Goal: Task Accomplishment & Management: Complete application form

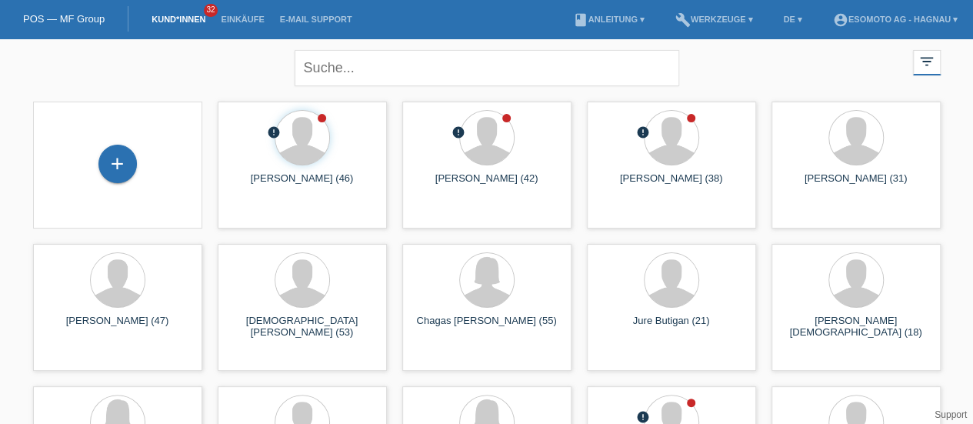
click at [119, 165] on div "+" at bounding box center [117, 164] width 38 height 38
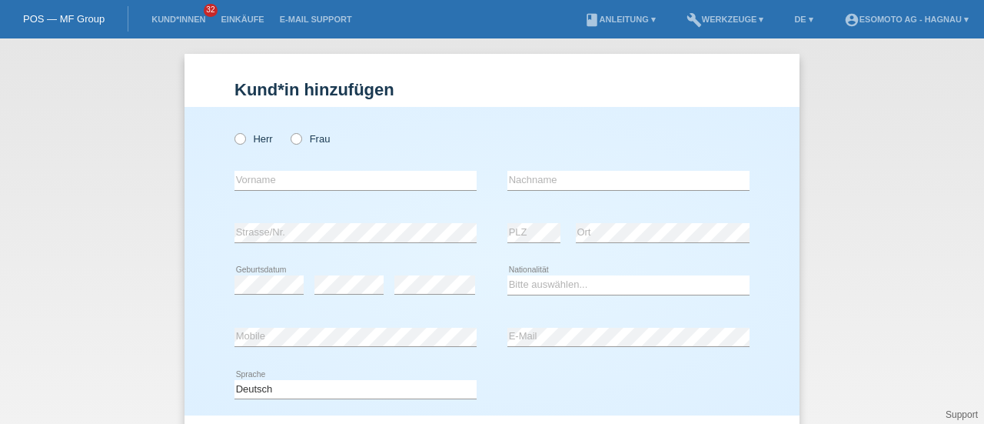
click at [232, 131] on icon at bounding box center [232, 131] width 0 height 0
click at [235, 138] on input "Herr" at bounding box center [240, 138] width 10 height 10
radio input "true"
click at [241, 185] on input "text" at bounding box center [356, 180] width 242 height 19
paste input "Shakir"
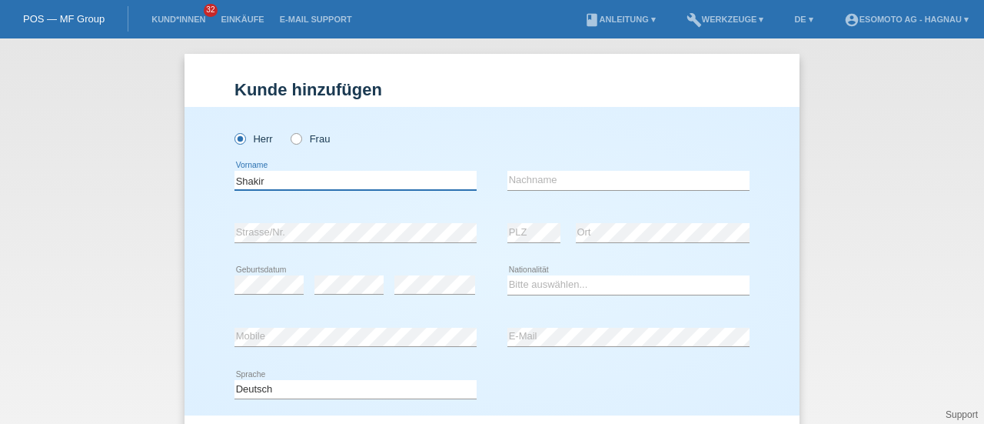
type input "Shakir"
click at [527, 176] on input "text" at bounding box center [629, 180] width 242 height 19
paste input "Mokhtar Abokor"
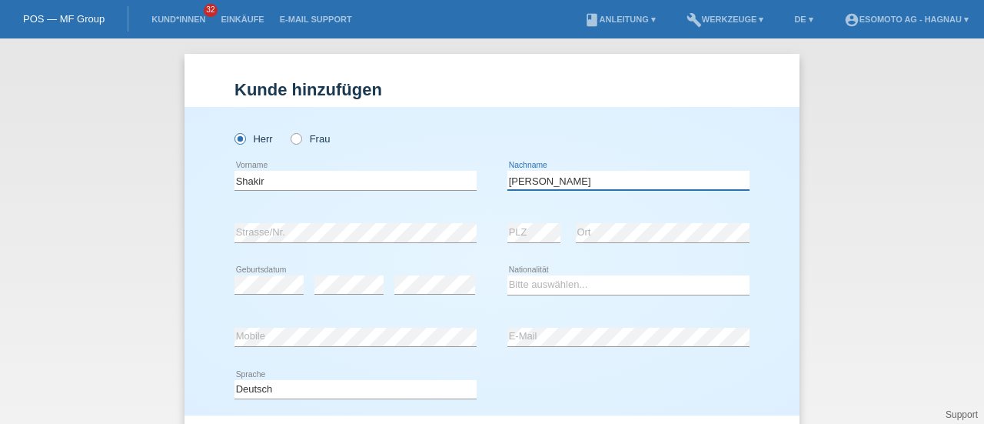
type input "Mokhtar Abokor"
click at [251, 222] on div "error Strasse/Nr." at bounding box center [356, 233] width 242 height 52
click at [528, 282] on select "Bitte auswählen... Schweiz Deutschland Liechtenstein Österreich ------------ Af…" at bounding box center [629, 284] width 242 height 18
select select "SO"
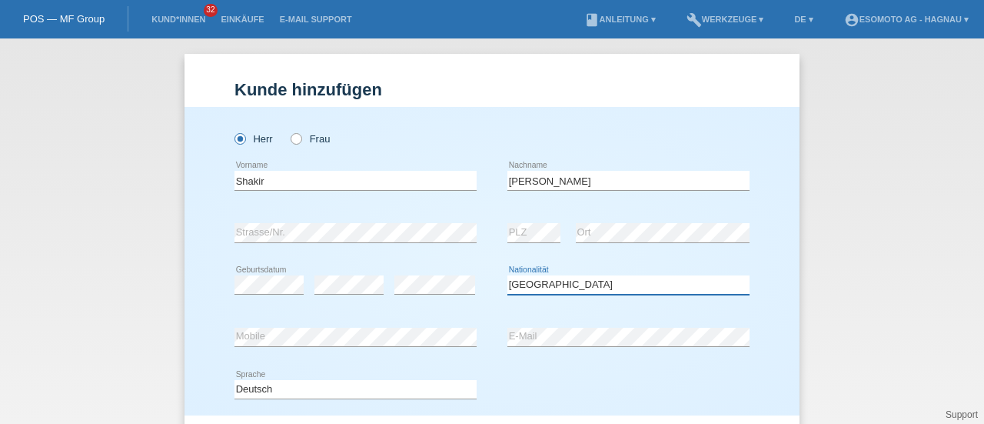
click at [508, 275] on select "Bitte auswählen... Schweiz Deutschland Liechtenstein Österreich ------------ Af…" at bounding box center [629, 284] width 242 height 18
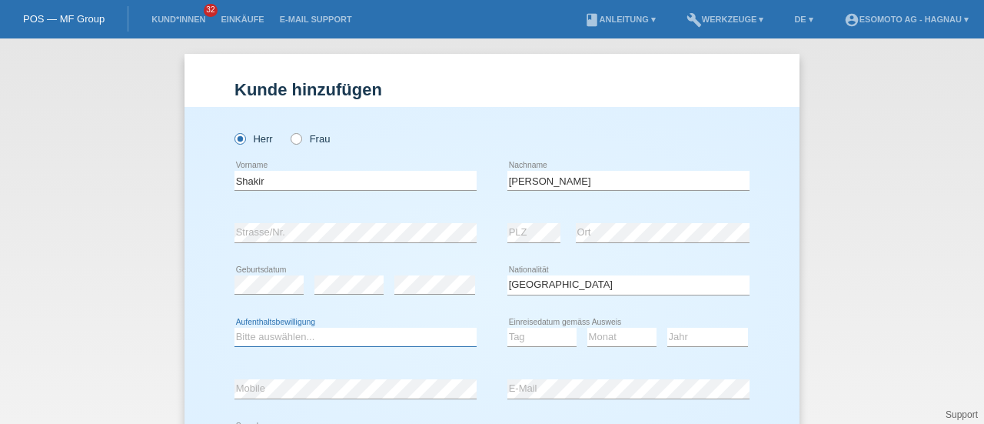
click at [318, 331] on select "Bitte auswählen... C B B - Flüchtlingsstatus Andere" at bounding box center [356, 337] width 242 height 18
select select "B"
click at [235, 328] on select "Bitte auswählen... C B B - Flüchtlingsstatus Andere" at bounding box center [356, 337] width 242 height 18
click at [536, 333] on select "Tag 01 02 03 04 05 06 07 08 09 10 11" at bounding box center [542, 337] width 69 height 18
select select "27"
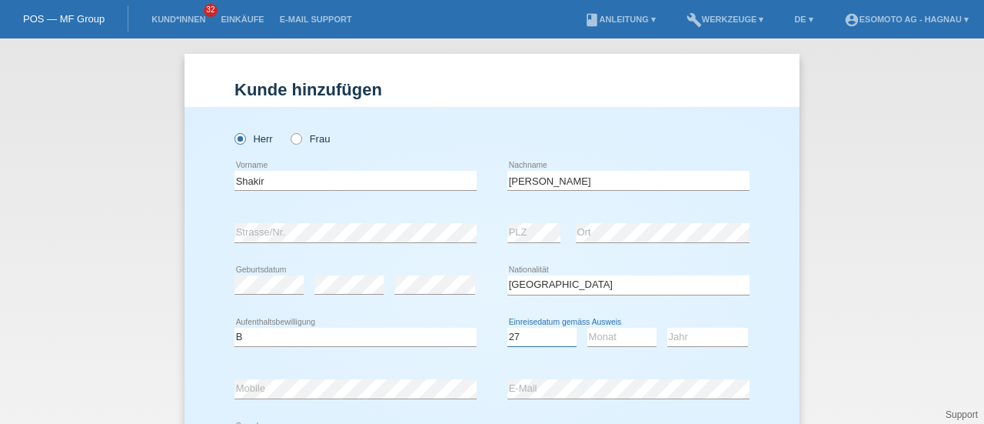
click at [508, 328] on select "Tag 01 02 03 04 05 06 07 08 09 10 11" at bounding box center [542, 337] width 69 height 18
click at [611, 339] on select "Monat 01 02 03 04 05 06 07 08 09 10 11" at bounding box center [621, 337] width 69 height 18
select select "04"
click at [587, 328] on select "Monat 01 02 03 04 05 06 07 08 09 10 11" at bounding box center [621, 337] width 69 height 18
click at [678, 339] on select "Jahr 2025 2024 2023 2022 2021 2020 2019 2018 2017 2016 2015 2014 2013 2012 2011…" at bounding box center [707, 337] width 81 height 18
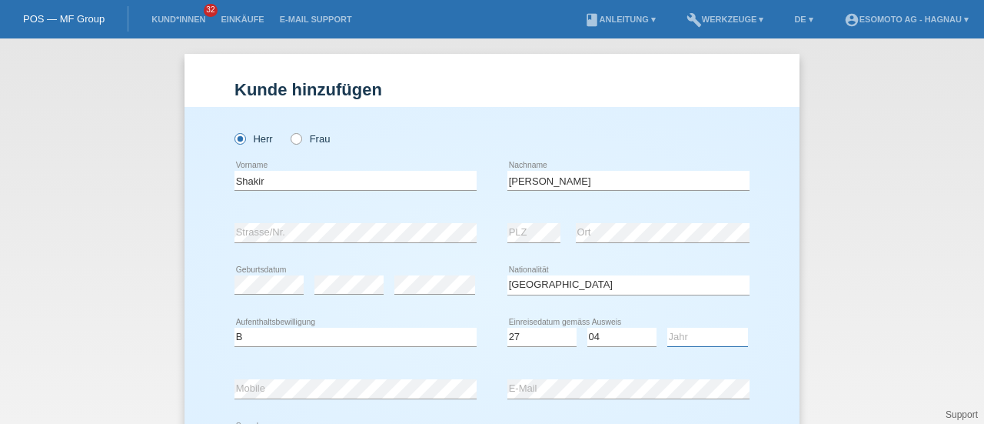
select select "2015"
click at [667, 328] on select "Jahr 2025 2024 2023 2022 2021 2020 2019 2018 2017 2016 2015 2014 2013 2012 2011…" at bounding box center [707, 337] width 81 height 18
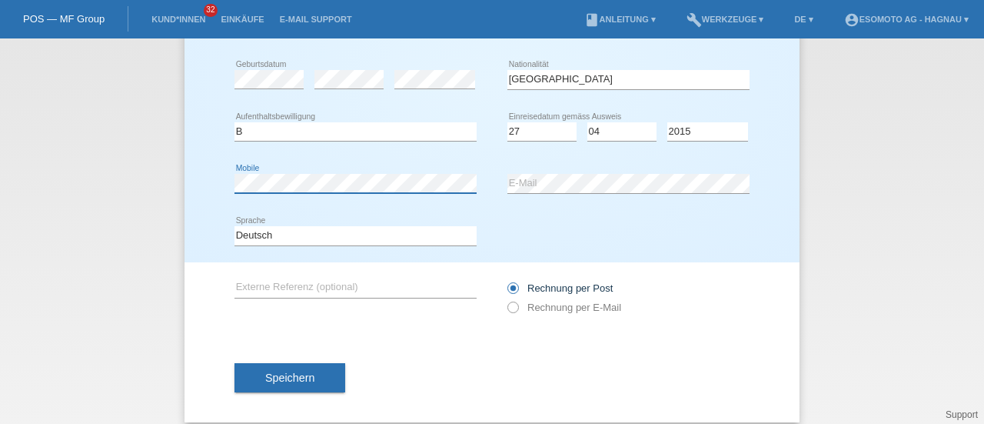
scroll to position [208, 0]
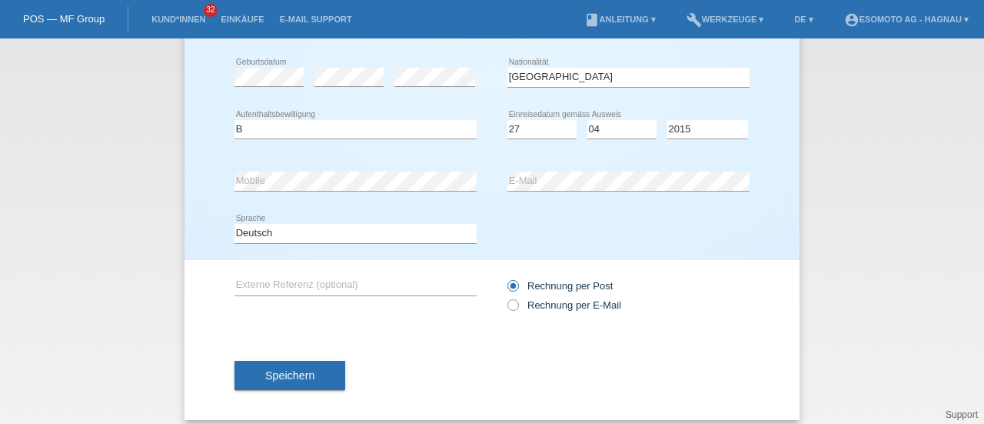
click at [268, 366] on button "Speichern" at bounding box center [290, 375] width 111 height 29
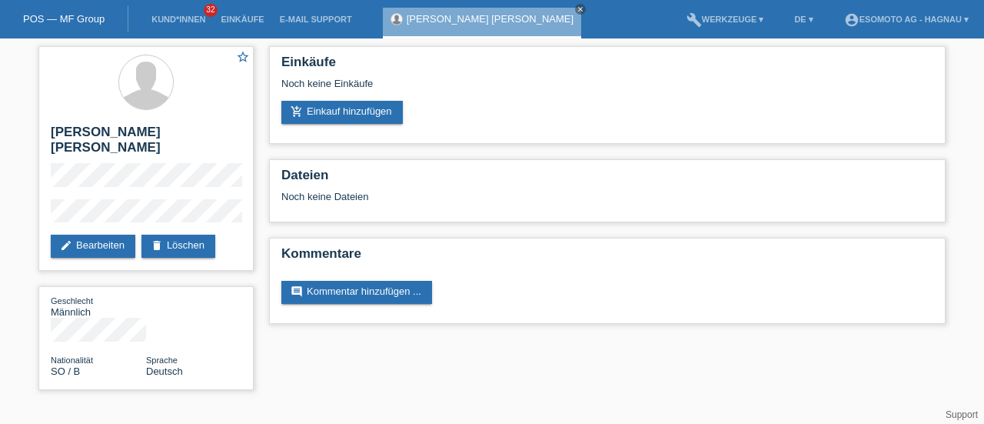
click at [354, 118] on link "add_shopping_cart Einkauf hinzufügen" at bounding box center [341, 112] width 121 height 23
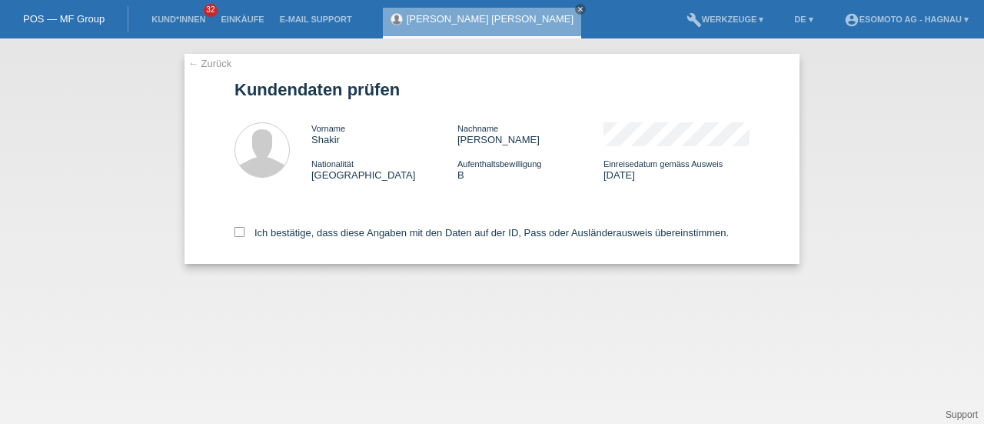
click at [241, 233] on icon at bounding box center [240, 232] width 10 height 10
click at [241, 233] on input "Ich bestätige, dass diese Angaben mit den Daten auf der ID, Pass oder Ausländer…" at bounding box center [240, 232] width 10 height 10
checkbox input "true"
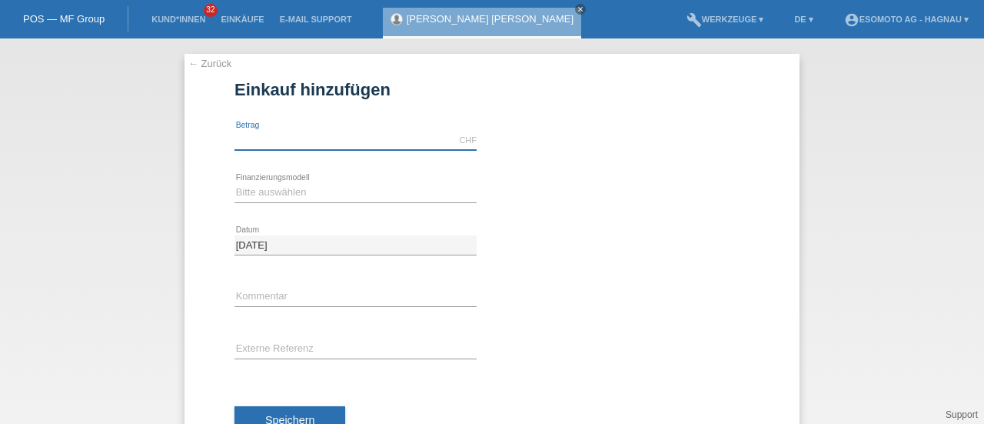
click at [289, 135] on input "text" at bounding box center [356, 140] width 242 height 19
type input "7600.00"
click at [287, 188] on select "Bitte auswählen Fixe Raten Kauf auf Rechnung mit Teilzahlungsoption" at bounding box center [356, 192] width 242 height 18
select select "69"
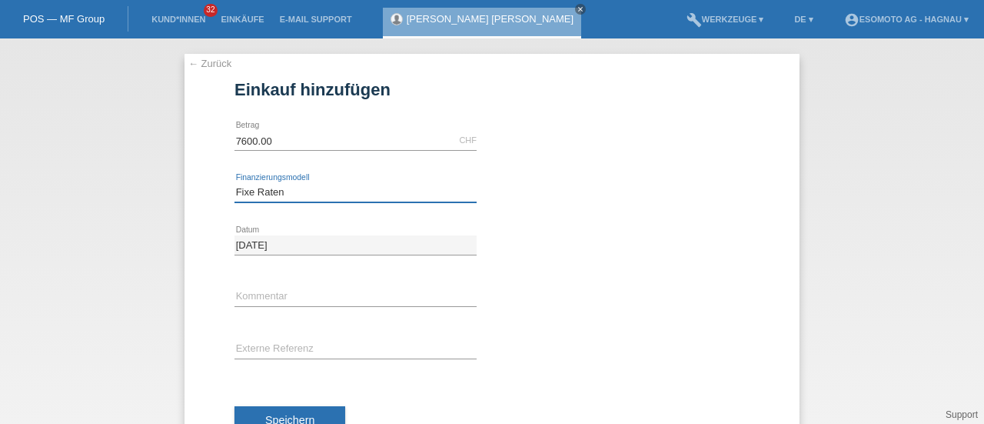
click at [235, 183] on select "Bitte auswählen Fixe Raten Kauf auf Rechnung mit Teilzahlungsoption" at bounding box center [356, 192] width 242 height 18
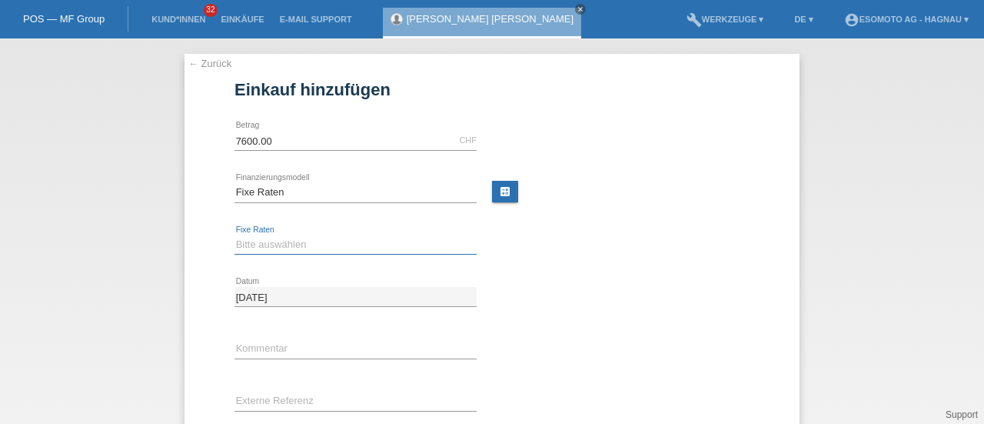
click at [268, 245] on select "Bitte auswählen 12 Raten 24 Raten 36 Raten 48 Raten" at bounding box center [356, 244] width 242 height 18
select select "140"
click at [235, 235] on select "Bitte auswählen 12 Raten 24 Raten 36 Raten 48 Raten" at bounding box center [356, 244] width 242 height 18
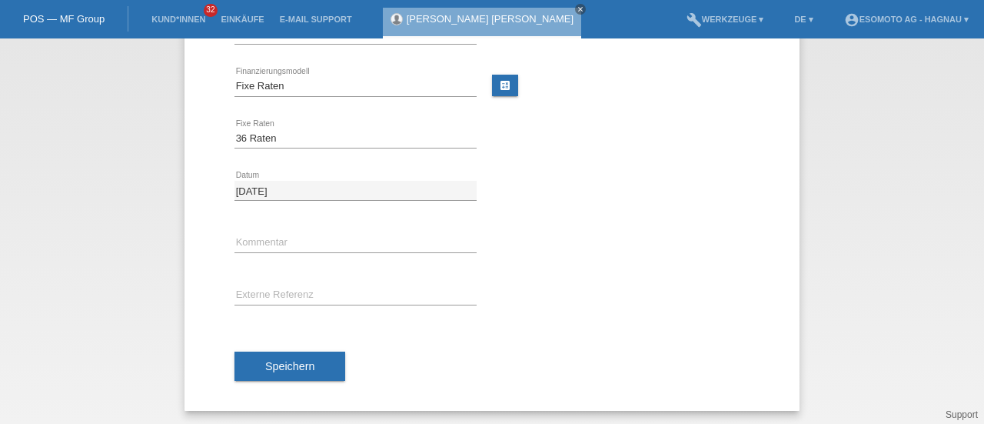
click at [265, 367] on span "Speichern" at bounding box center [289, 366] width 49 height 12
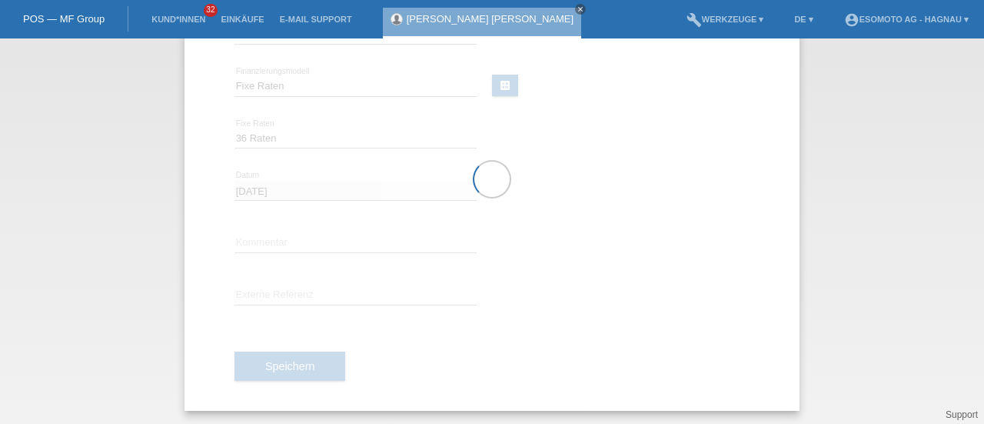
scroll to position [0, 0]
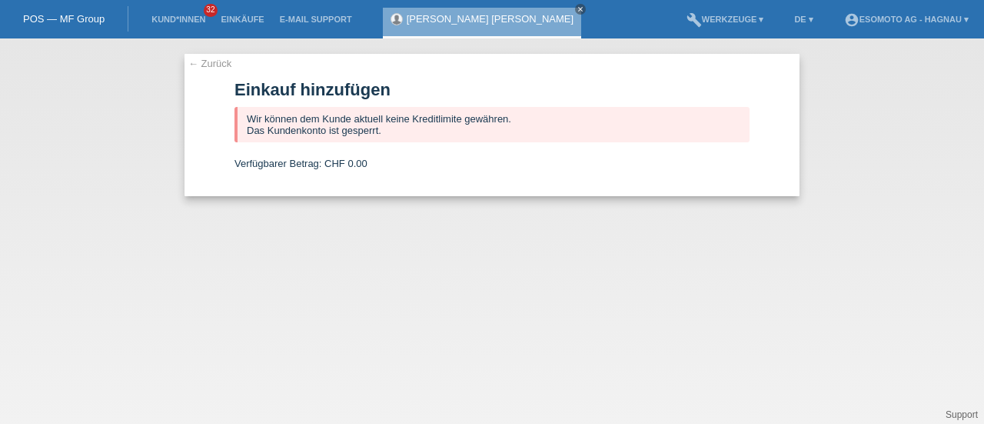
click at [219, 65] on link "← Zurück" at bounding box center [209, 64] width 43 height 12
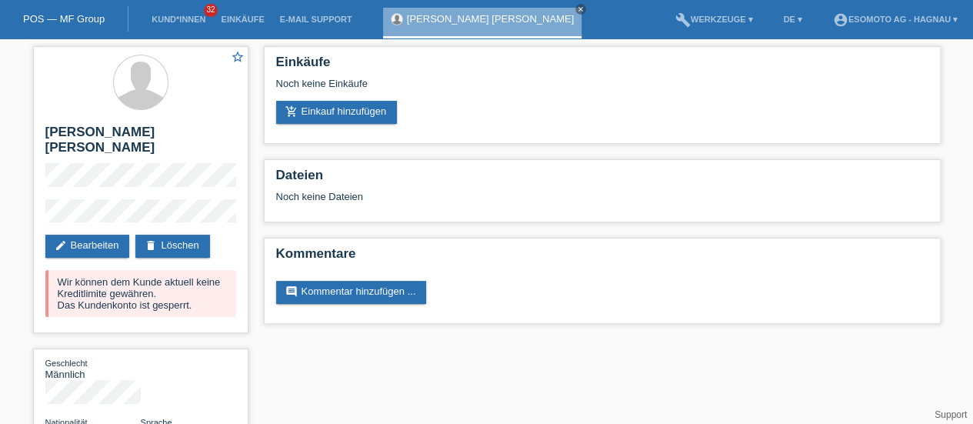
click at [577, 11] on icon "close" at bounding box center [581, 9] width 8 height 8
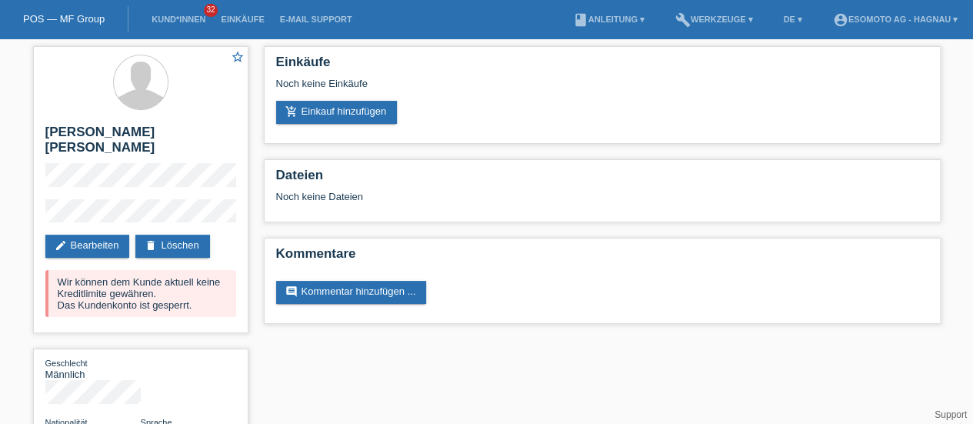
click at [67, 18] on link "POS — MF Group" at bounding box center [64, 19] width 82 height 12
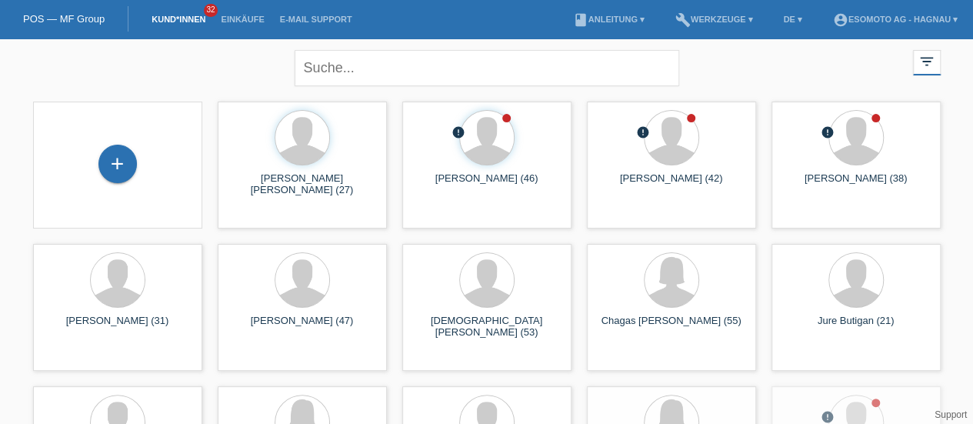
click at [116, 162] on div "+" at bounding box center [117, 164] width 38 height 38
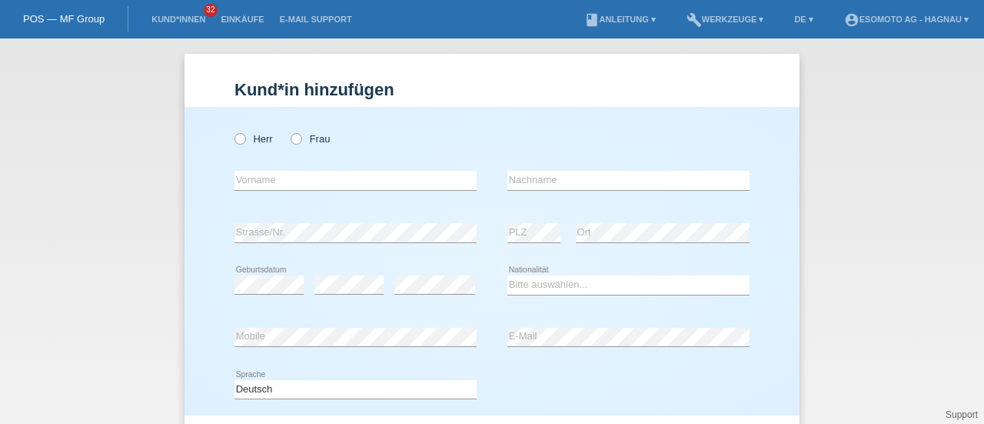
click at [232, 131] on icon at bounding box center [232, 131] width 0 height 0
click at [236, 140] on input "Herr" at bounding box center [240, 138] width 10 height 10
radio input "true"
click at [251, 175] on input "text" at bounding box center [356, 180] width 242 height 19
type input "Shemsedin"
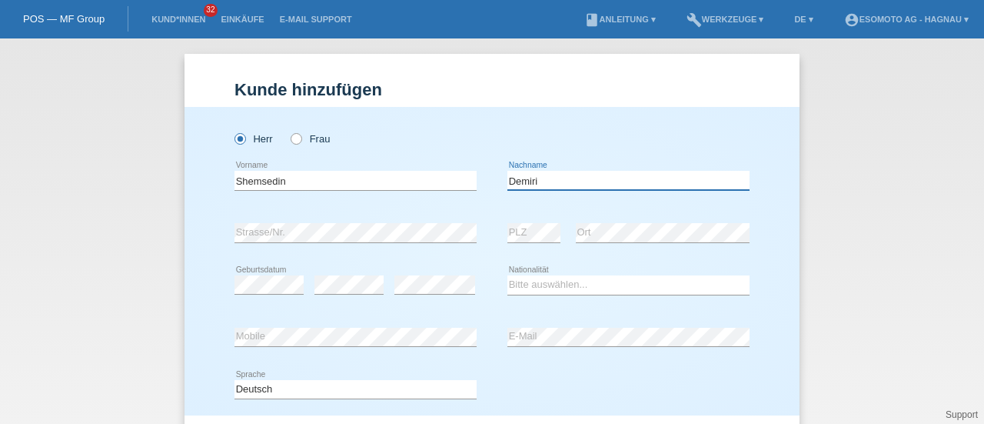
type input "Demiri"
click at [551, 282] on select "Bitte auswählen... Schweiz Deutschland Liechtenstein Österreich ------------ Af…" at bounding box center [629, 284] width 242 height 18
select select "XK"
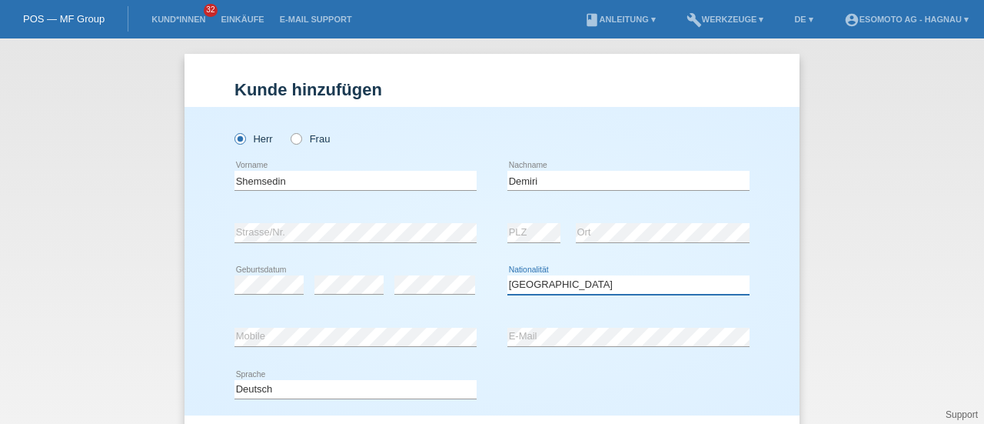
click at [508, 275] on select "Bitte auswählen... Schweiz Deutschland Liechtenstein Österreich ------------ Af…" at bounding box center [629, 284] width 242 height 18
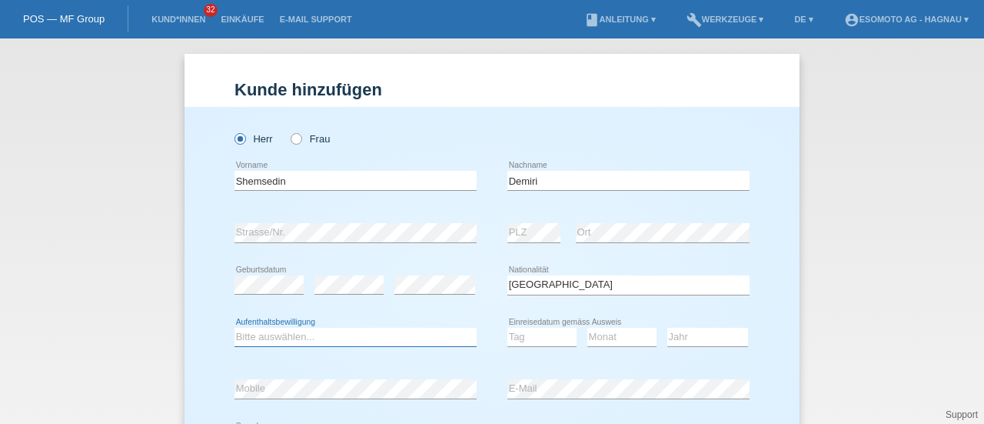
click at [317, 338] on select "Bitte auswählen... C B B - Flüchtlingsstatus Andere" at bounding box center [356, 337] width 242 height 18
select select "B"
click at [235, 328] on select "Bitte auswählen... C B B - Flüchtlingsstatus Andere" at bounding box center [356, 337] width 242 height 18
click at [519, 341] on select "Tag 01 02 03 04 05 06 07 08 09 10 11" at bounding box center [542, 337] width 69 height 18
select select "28"
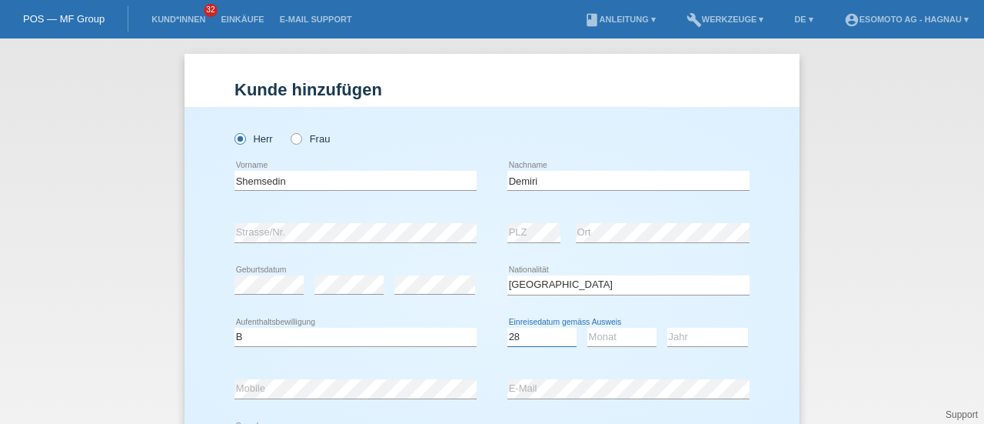
click at [508, 328] on select "Tag 01 02 03 04 05 06 07 08 09 10 11" at bounding box center [542, 337] width 69 height 18
click at [627, 339] on select "Monat 01 02 03 04 05 06 07 08 09 10 11" at bounding box center [621, 337] width 69 height 18
select select "09"
click at [587, 328] on select "Monat 01 02 03 04 05 06 07 08 09 10 11" at bounding box center [621, 337] width 69 height 18
click at [695, 334] on select "Jahr 2025 2024 2023 2022 2021 2020 2019 2018 2017 2016 2015 2014 2013 2012 2011…" at bounding box center [707, 337] width 81 height 18
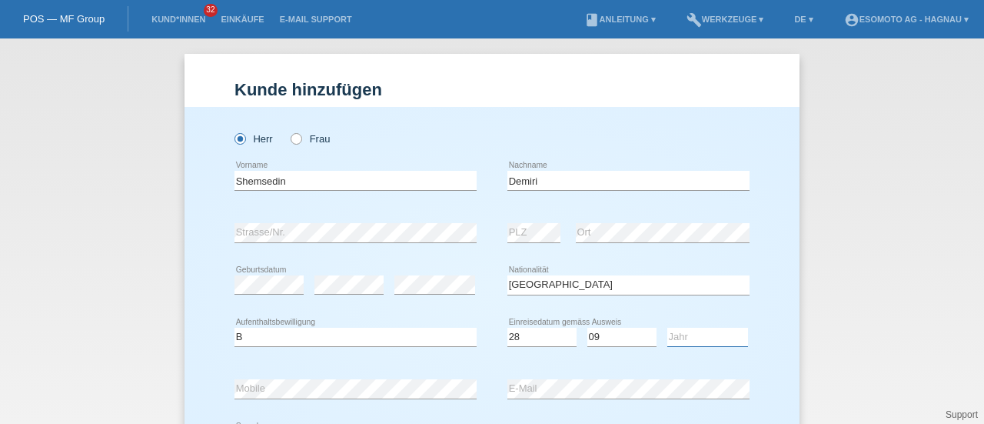
select select "1992"
click at [667, 328] on select "Jahr 2025 2024 2023 2022 2021 2020 2019 2018 2017 2016 2015 2014 2013 2012 2011…" at bounding box center [707, 337] width 81 height 18
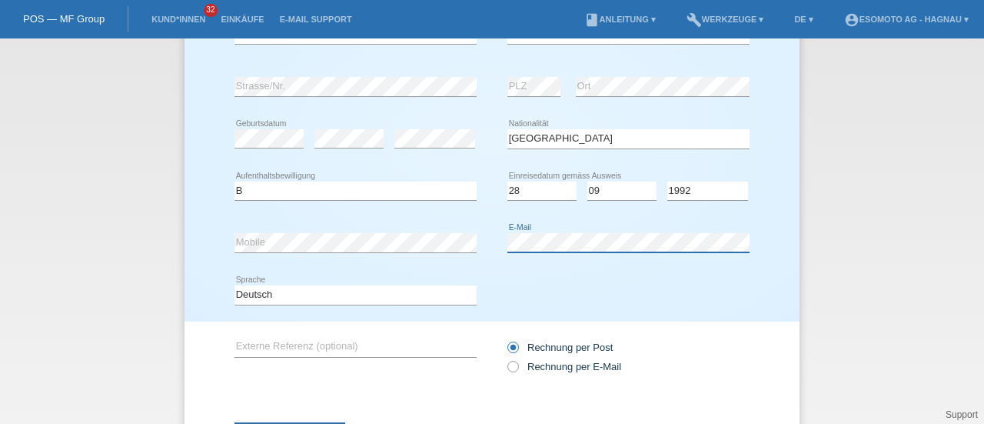
scroll to position [218, 0]
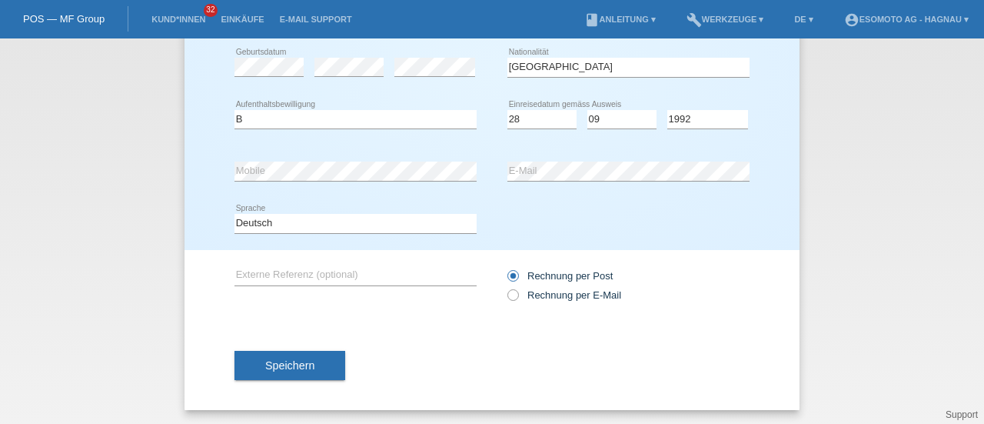
click at [295, 368] on span "Speichern" at bounding box center [289, 365] width 49 height 12
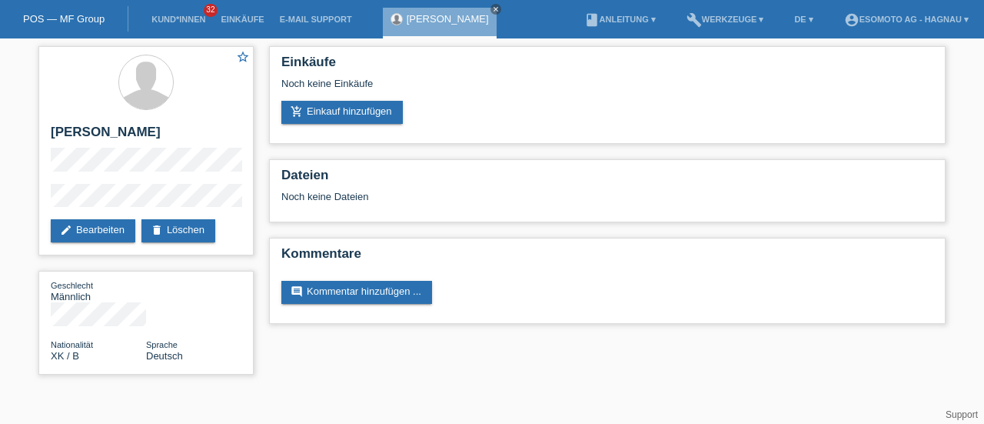
click at [355, 115] on link "add_shopping_cart Einkauf hinzufügen" at bounding box center [341, 112] width 121 height 23
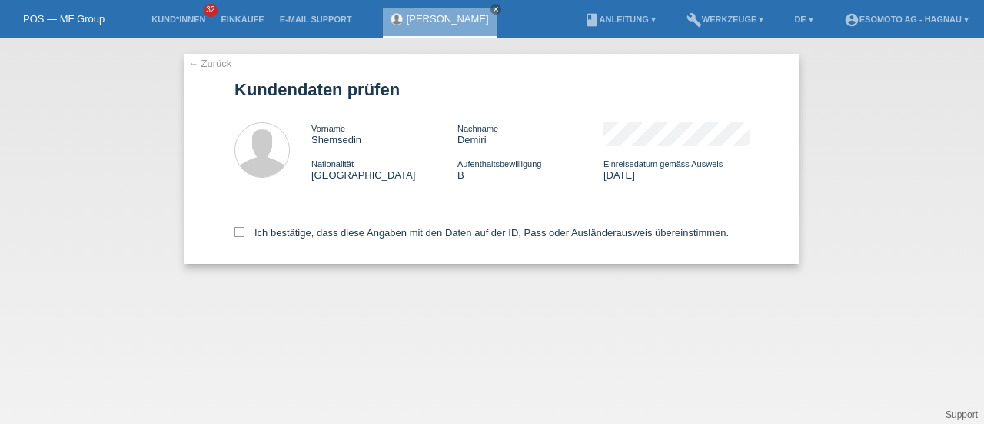
click at [238, 231] on icon at bounding box center [240, 232] width 10 height 10
click at [238, 231] on input "Ich bestätige, dass diese Angaben mit den Daten auf der ID, Pass oder Ausländer…" at bounding box center [240, 232] width 10 height 10
checkbox input "true"
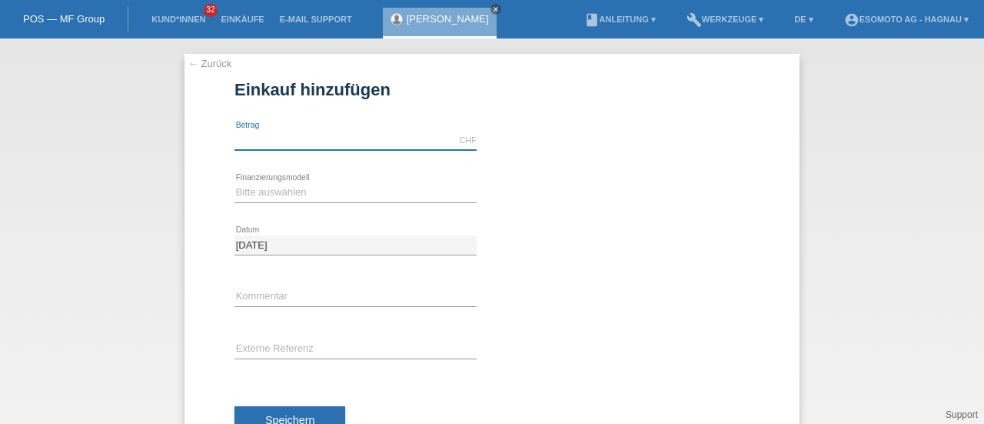
click at [255, 145] on input "text" at bounding box center [356, 140] width 242 height 19
type input "7600.00"
click at [275, 190] on select "Bitte auswählen Fixe Raten Kauf auf Rechnung mit Teilzahlungsoption" at bounding box center [356, 192] width 242 height 18
select select "69"
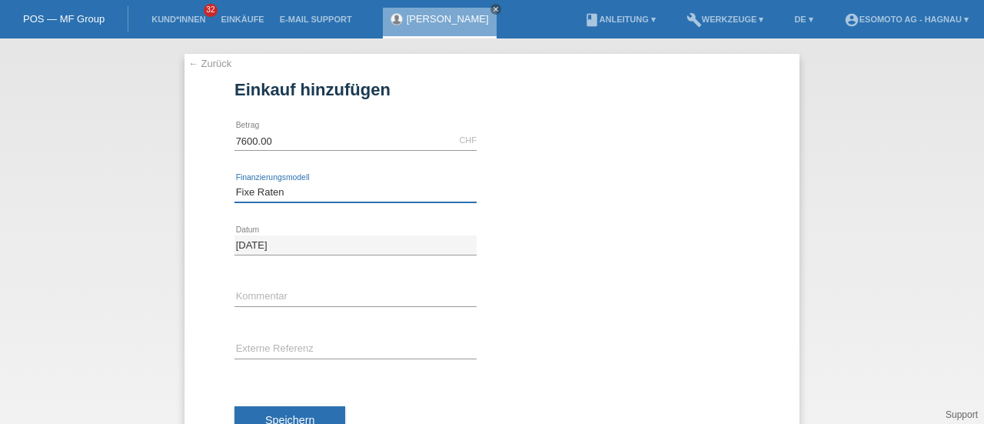
click at [235, 183] on select "Bitte auswählen Fixe Raten Kauf auf Rechnung mit Teilzahlungsoption" at bounding box center [356, 192] width 242 height 18
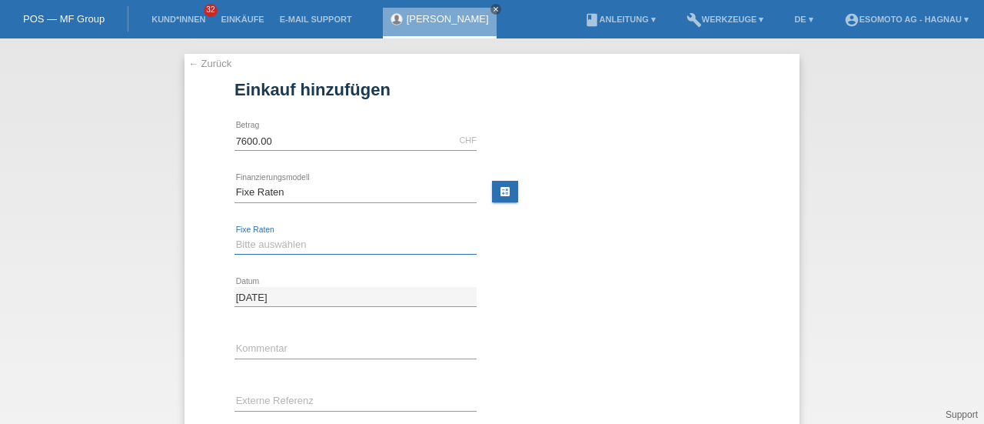
click at [274, 250] on select "Bitte auswählen 12 Raten 24 Raten 36 Raten 48 Raten" at bounding box center [356, 244] width 242 height 18
select select "140"
click at [235, 235] on select "Bitte auswählen 12 Raten 24 Raten 36 Raten 48 Raten" at bounding box center [356, 244] width 242 height 18
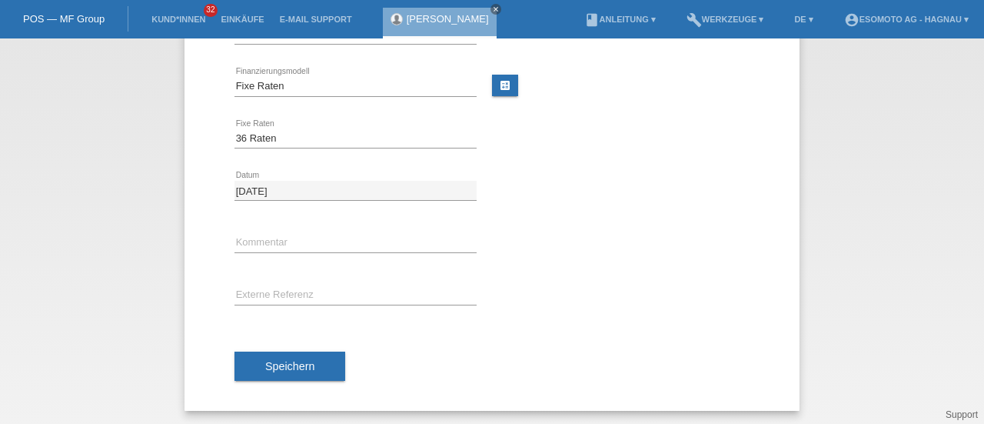
click at [286, 360] on span "Speichern" at bounding box center [289, 366] width 49 height 12
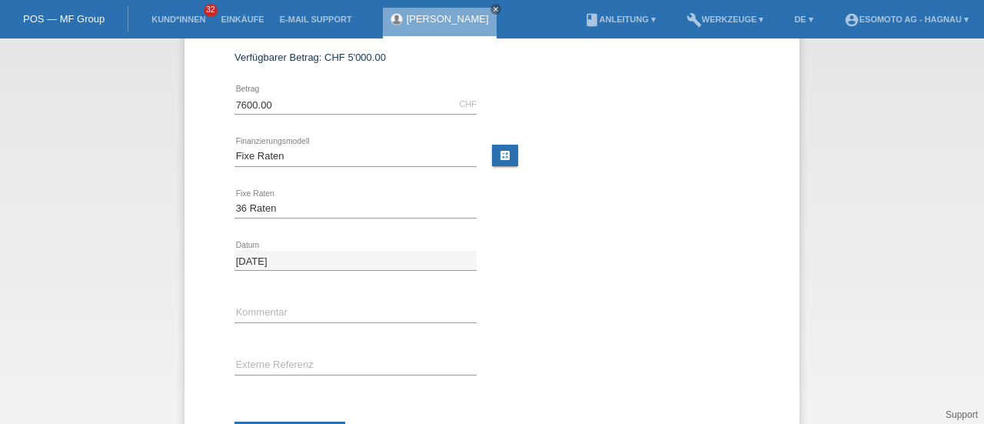
scroll to position [0, 0]
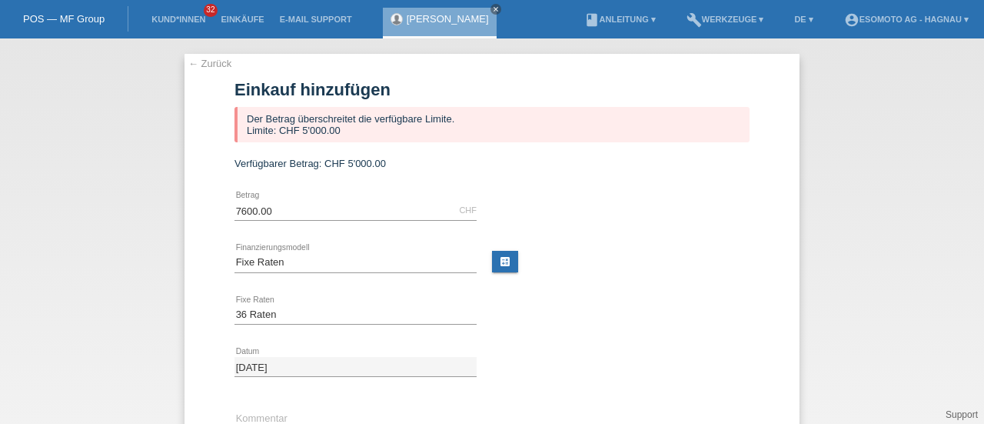
click at [201, 65] on link "← Zurück" at bounding box center [209, 64] width 43 height 12
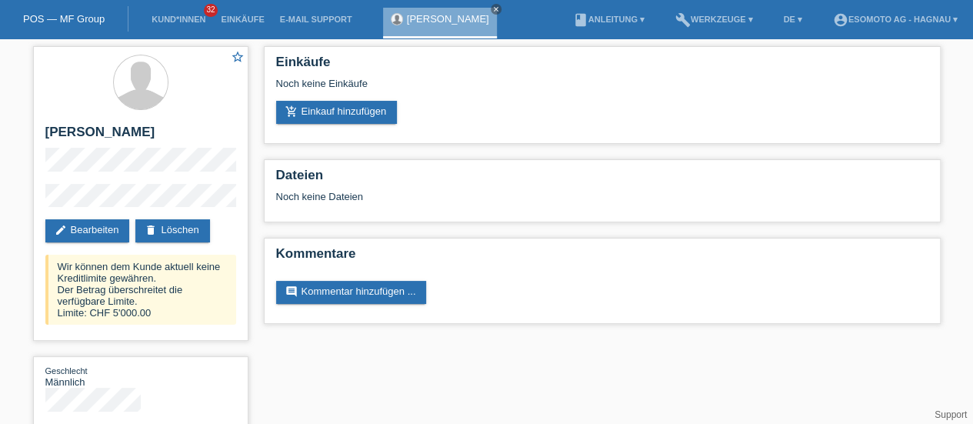
click at [65, 21] on link "POS — MF Group" at bounding box center [64, 19] width 82 height 12
click at [181, 222] on link "delete Löschen" at bounding box center [172, 230] width 74 height 23
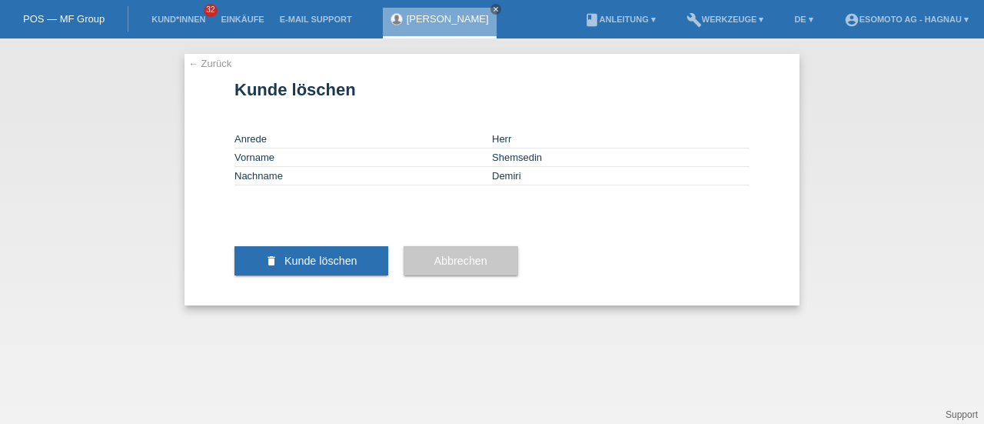
click at [331, 267] on span "Kunde löschen" at bounding box center [321, 261] width 73 height 12
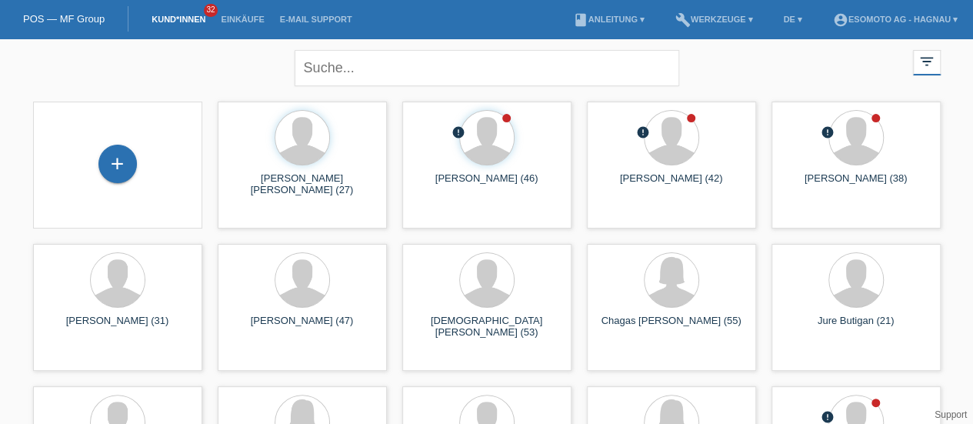
click at [124, 159] on div "+" at bounding box center [117, 164] width 37 height 26
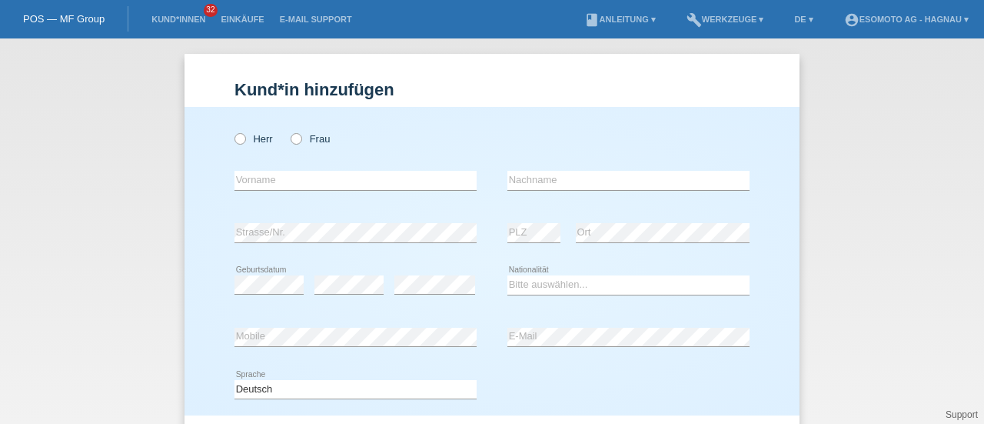
click at [232, 131] on icon at bounding box center [232, 131] width 0 height 0
click at [235, 136] on input "Herr" at bounding box center [240, 138] width 10 height 10
radio input "true"
click at [255, 184] on input "text" at bounding box center [356, 180] width 242 height 19
type input "Adrian"
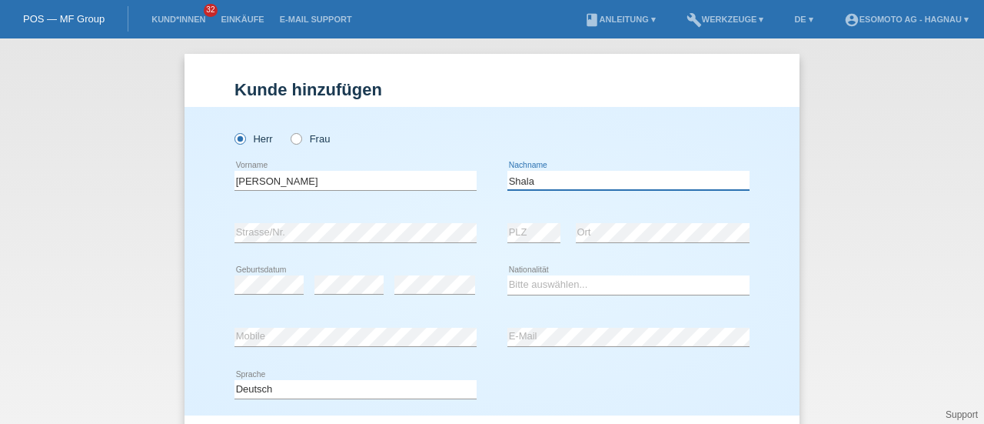
type input "Shala"
click at [516, 287] on select "Bitte auswählen... Schweiz Deutschland Liechtenstein Österreich ------------ Af…" at bounding box center [629, 284] width 242 height 18
select select "CH"
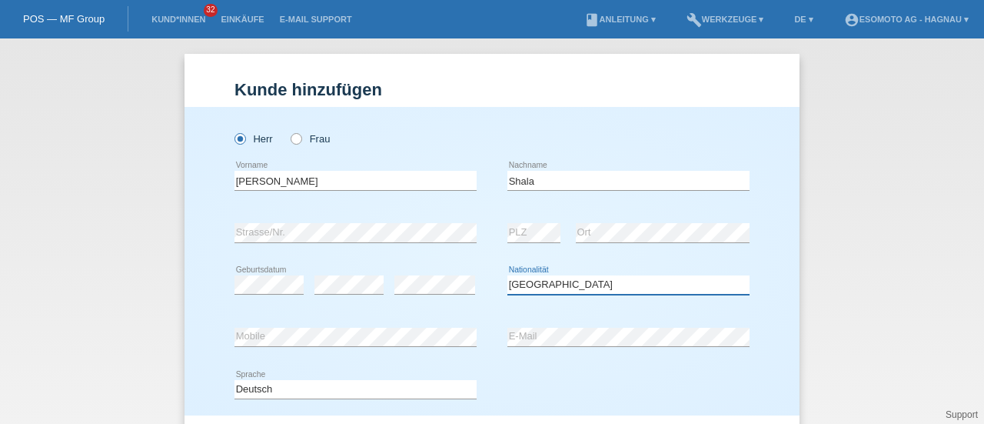
click at [508, 275] on select "Bitte auswählen... Schweiz Deutschland Liechtenstein Österreich ------------ Af…" at bounding box center [629, 284] width 242 height 18
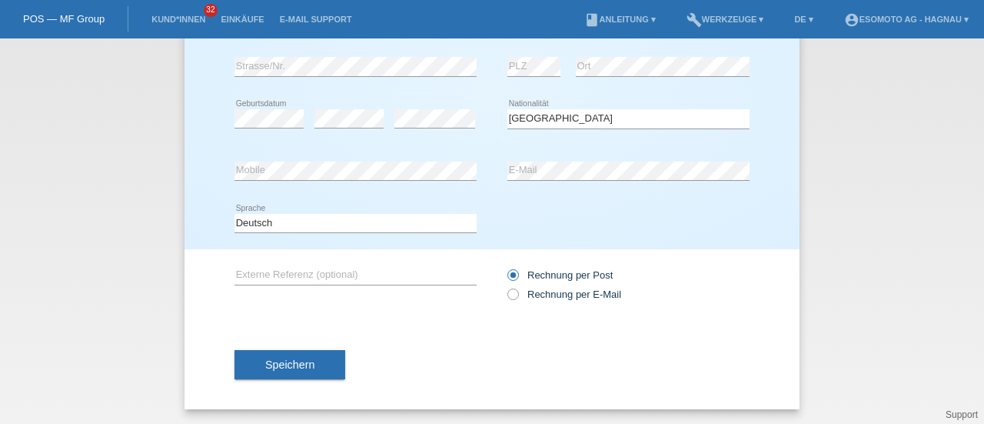
click at [306, 364] on span "Speichern" at bounding box center [289, 364] width 49 height 12
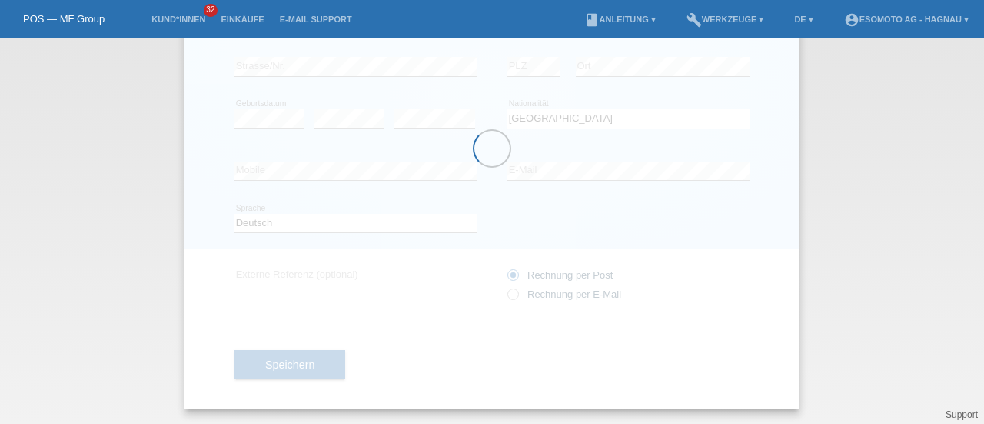
click at [306, 364] on div at bounding box center [492, 148] width 615 height 521
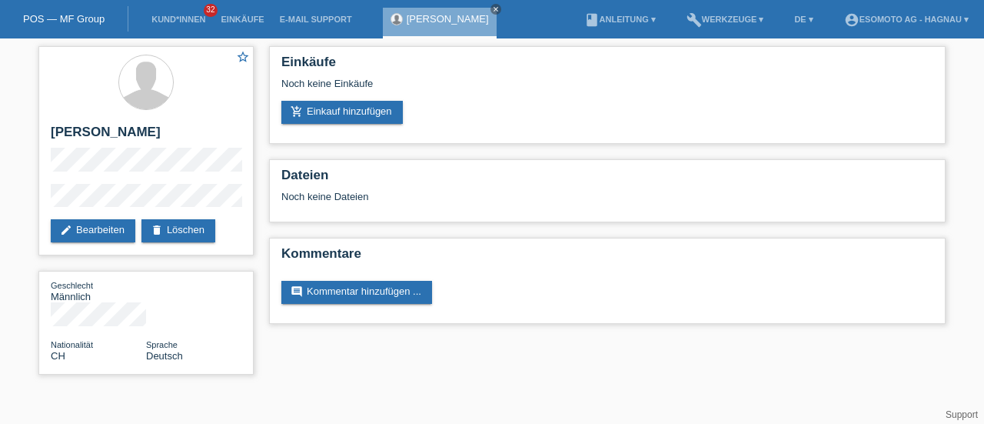
click at [349, 113] on link "add_shopping_cart Einkauf hinzufügen" at bounding box center [341, 112] width 121 height 23
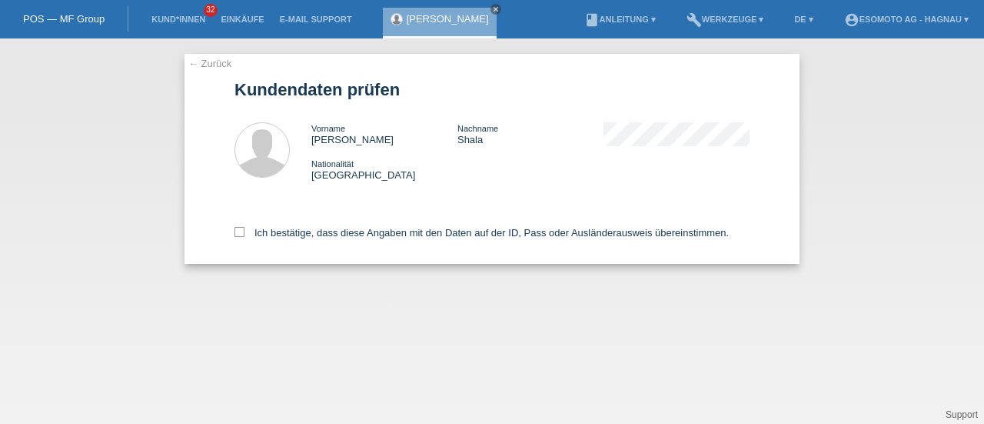
click at [240, 230] on icon at bounding box center [240, 232] width 10 height 10
click at [240, 230] on input "Ich bestätige, dass diese Angaben mit den Daten auf der ID, Pass oder Ausländer…" at bounding box center [240, 232] width 10 height 10
checkbox input "true"
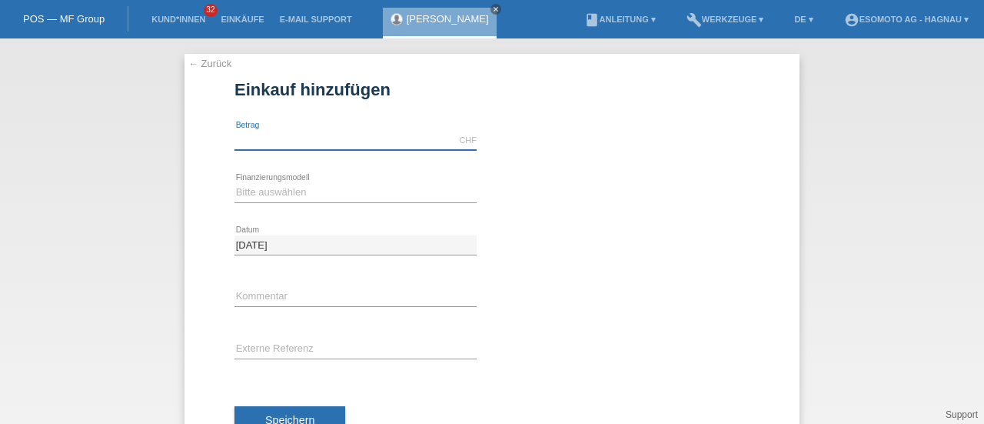
click at [274, 141] on input "text" at bounding box center [356, 140] width 242 height 19
type input "7600.00"
click at [280, 189] on select "Bitte auswählen Fixe Raten Kauf auf Rechnung mit Teilzahlungsoption" at bounding box center [356, 192] width 242 height 18
select select "69"
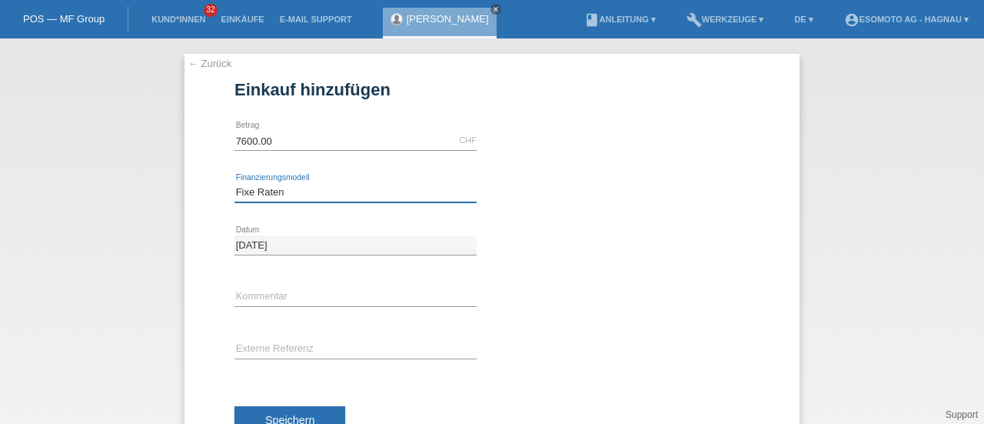
click at [235, 183] on select "Bitte auswählen Fixe Raten Kauf auf Rechnung mit Teilzahlungsoption" at bounding box center [356, 192] width 242 height 18
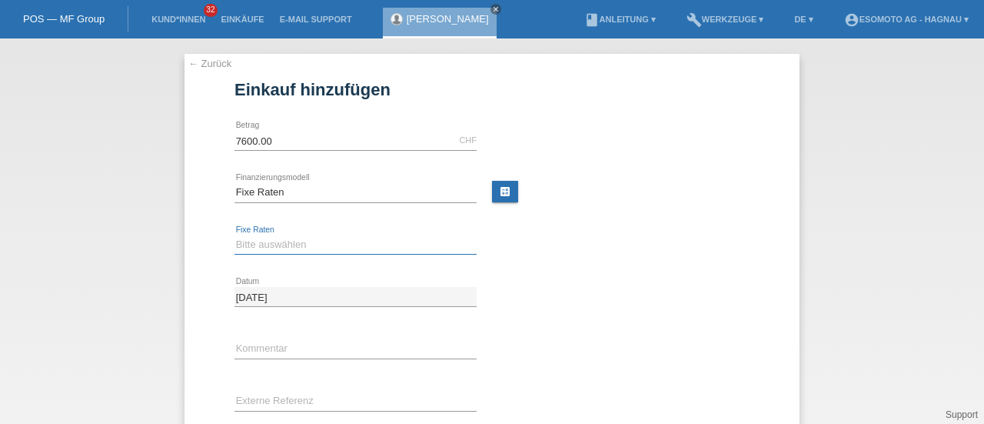
click at [268, 246] on select "Bitte auswählen 12 Raten 24 Raten 36 Raten 48 Raten" at bounding box center [356, 244] width 242 height 18
select select "140"
click at [235, 235] on select "Bitte auswählen 12 Raten 24 Raten 36 Raten 48 Raten" at bounding box center [356, 244] width 242 height 18
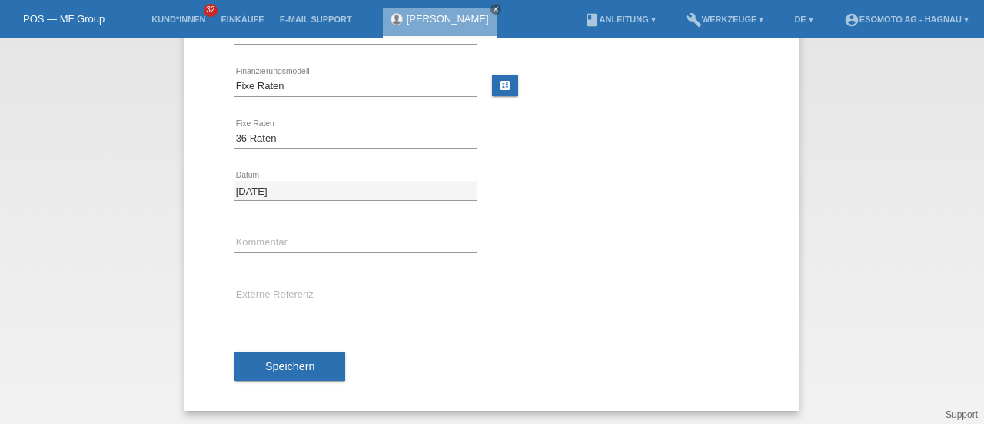
click at [264, 372] on button "Speichern" at bounding box center [290, 365] width 111 height 29
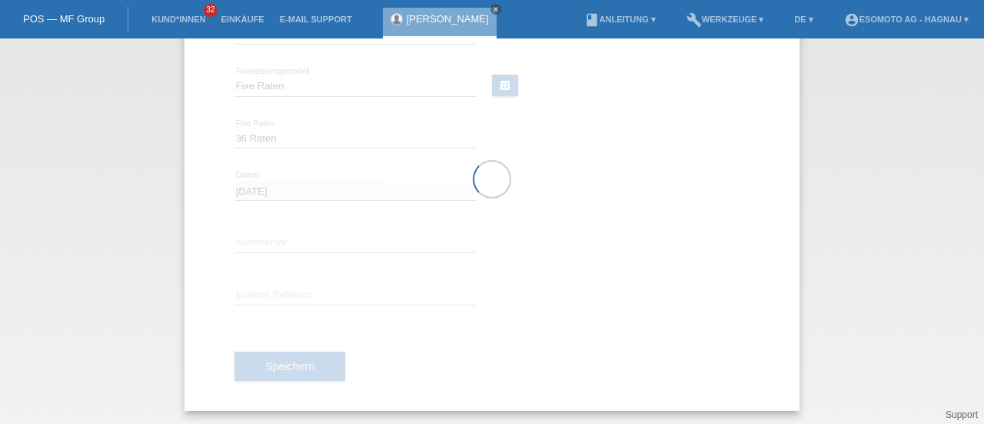
scroll to position [0, 0]
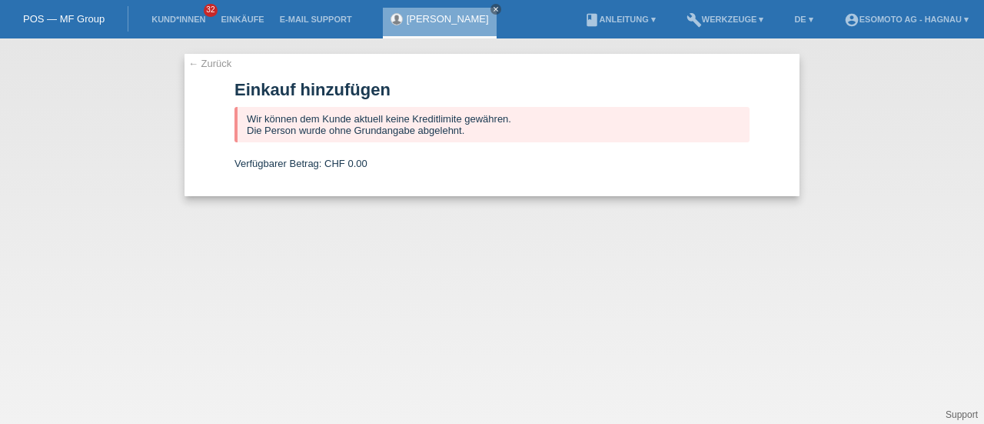
click at [220, 64] on link "← Zurück" at bounding box center [209, 64] width 43 height 12
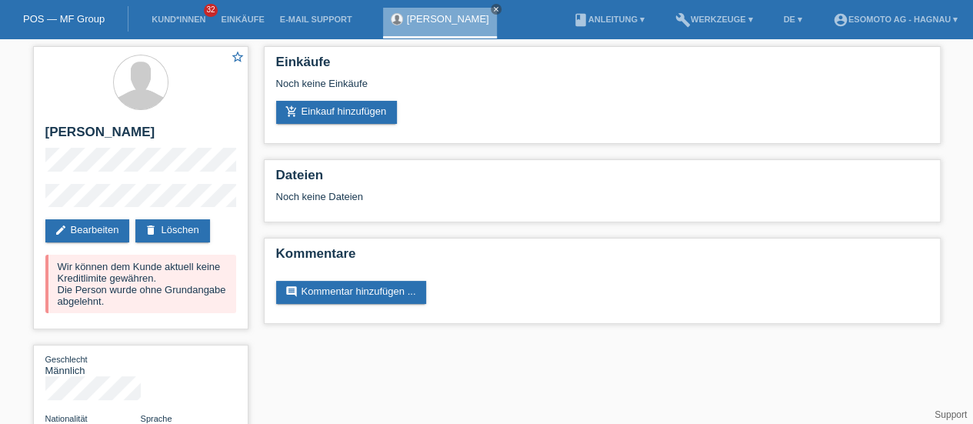
click at [75, 132] on h2 "[PERSON_NAME]" at bounding box center [140, 136] width 191 height 23
copy h2 "[PERSON_NAME]"
